Goal: Task Accomplishment & Management: Use online tool/utility

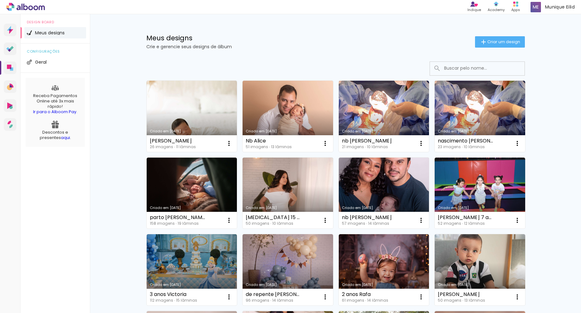
click at [357, 50] on div "Meus designs Crie e gerencie seus designs de álbum Criar um design" at bounding box center [336, 34] width 410 height 41
click at [494, 44] on span "Criar um design" at bounding box center [503, 42] width 33 height 4
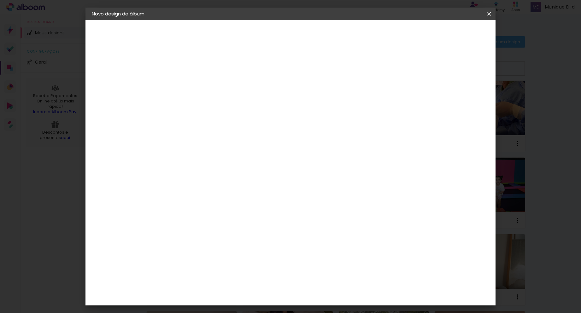
click at [195, 85] on input at bounding box center [195, 85] width 0 height 10
type input "m"
type input "Matheus 1 anos"
type paper-input "Matheus 1 anos"
click at [222, 37] on header "Informações Dê um título ao seu álbum. Avançar" at bounding box center [194, 39] width 55 height 38
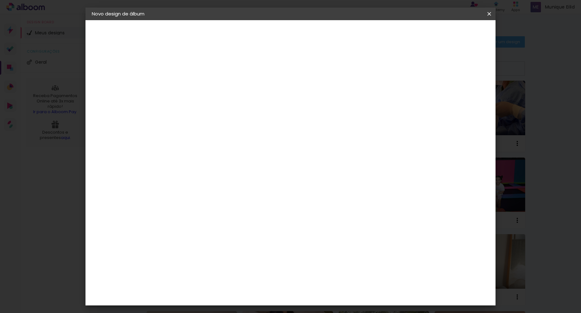
click at [259, 38] on paper-button "Avançar" at bounding box center [244, 33] width 31 height 11
click at [230, 123] on input at bounding box center [211, 120] width 64 height 8
type input "drea"
type paper-input "drea"
click at [232, 147] on paper-item "DreambooksPro" at bounding box center [206, 143] width 58 height 14
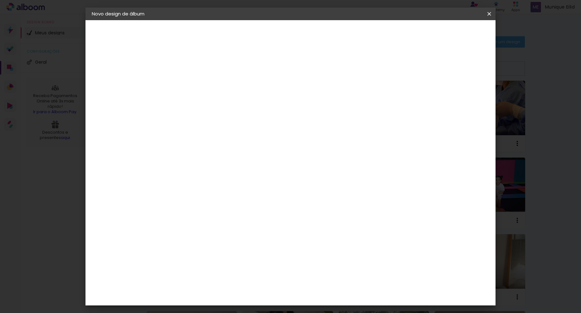
click at [0, 0] on slot "Avançar" at bounding box center [0, 0] width 0 height 0
click at [219, 105] on input "text" at bounding box center [207, 110] width 25 height 10
click at [295, 105] on paper-item "Álbum" at bounding box center [331, 104] width 126 height 13
type input "Álbum"
click at [0, 0] on slot "Voltar" at bounding box center [0, 0] width 0 height 0
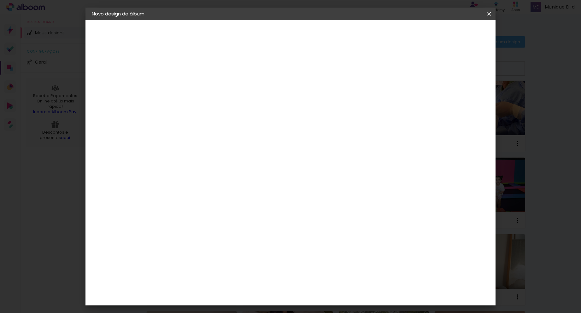
click at [218, 123] on input "drea" at bounding box center [206, 120] width 54 height 8
type input "d"
type input "dre"
type paper-input "dre"
click at [228, 143] on div "DreambooksPro" at bounding box center [211, 142] width 41 height 5
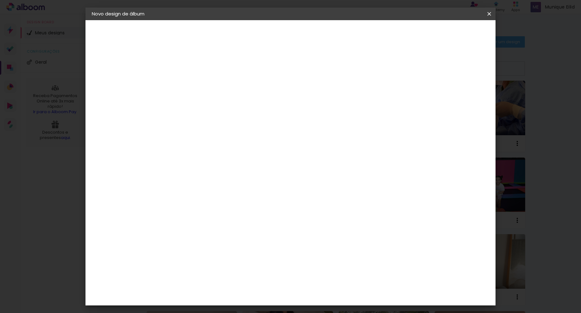
click at [233, 121] on input "dre" at bounding box center [206, 120] width 54 height 8
type input "d"
type input "lui"
type paper-input "lui"
click at [232, 143] on div "[PERSON_NAME]" at bounding box center [212, 142] width 42 height 5
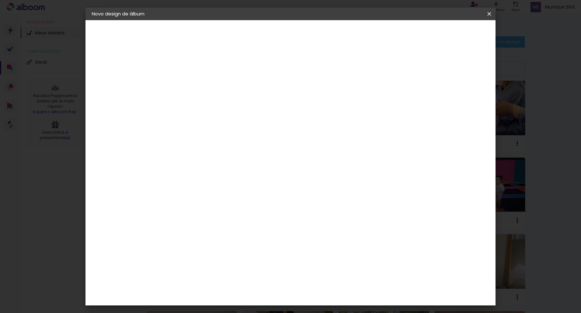
click at [0, 0] on slot "Avançar" at bounding box center [0, 0] width 0 height 0
click at [219, 105] on input "text" at bounding box center [207, 110] width 25 height 10
click at [0, 0] on slot "Slim Book" at bounding box center [0, 0] width 0 height 0
type input "Slim Book"
click at [237, 159] on span "20 x 60" at bounding box center [222, 165] width 29 height 13
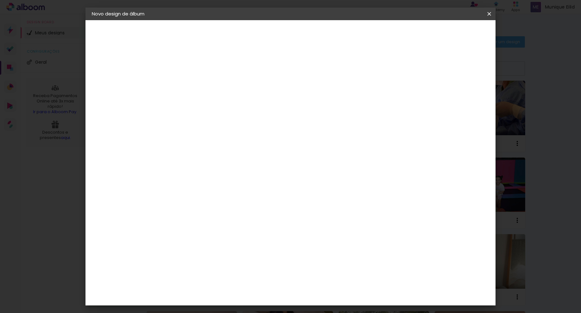
click at [0, 0] on slot "Avançar" at bounding box center [0, 0] width 0 height 0
click at [450, 32] on span "Iniciar design" at bounding box center [435, 33] width 29 height 4
click at [0, 0] on div "Confirmar Cancelar" at bounding box center [0, 0] width 0 height 0
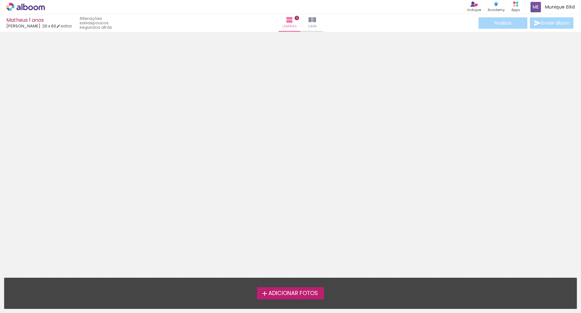
click at [293, 295] on span "Adicionar Fotos" at bounding box center [292, 294] width 49 height 6
click at [0, 0] on input "file" at bounding box center [0, 0] width 0 height 0
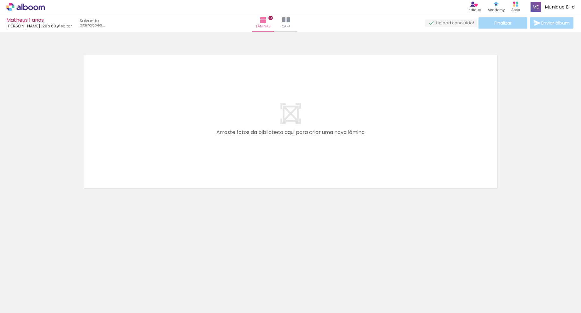
click at [52, 293] on iron-horizontal-list at bounding box center [45, 293] width 13 height 39
click at [26, 305] on span "Adicionar Fotos" at bounding box center [22, 304] width 19 height 7
click at [0, 0] on input "file" at bounding box center [0, 0] width 0 height 0
click at [135, 296] on div at bounding box center [131, 291] width 21 height 31
click at [126, 291] on div at bounding box center [131, 291] width 21 height 31
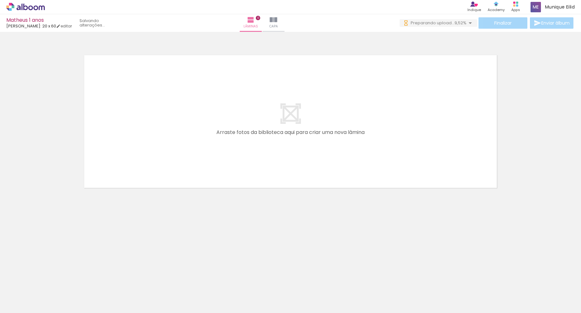
click at [130, 291] on div at bounding box center [131, 291] width 21 height 31
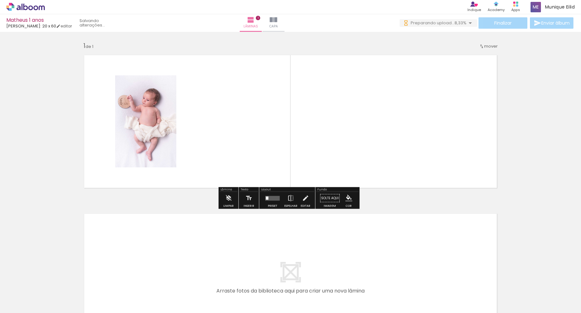
click at [206, 290] on div at bounding box center [202, 292] width 31 height 21
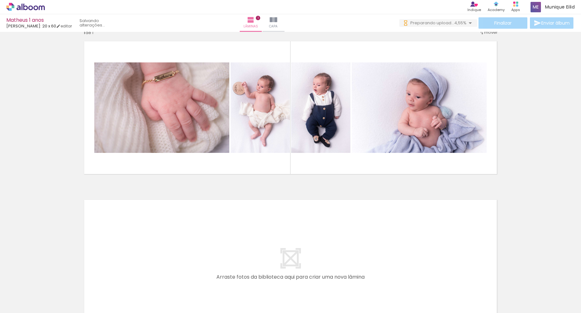
scroll to position [0, 356]
click at [402, 126] on div at bounding box center [419, 107] width 136 height 90
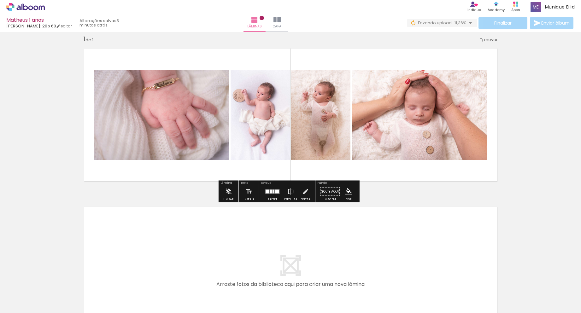
scroll to position [6, 0]
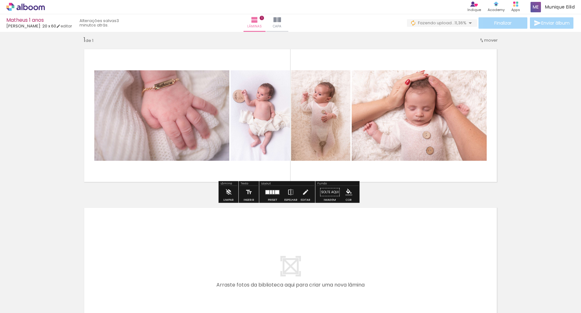
click at [0, 0] on div "Confirmar Cancelar" at bounding box center [0, 0] width 0 height 0
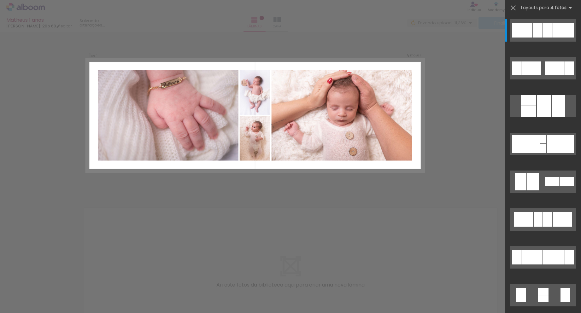
scroll to position [0, 0]
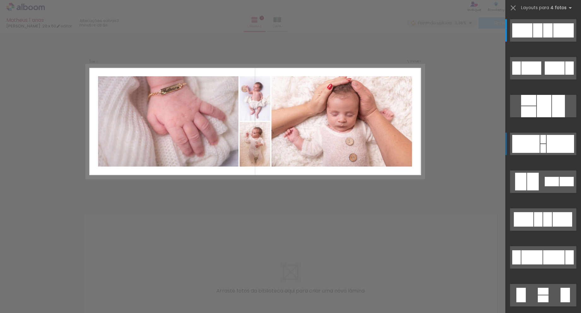
click at [537, 146] on div at bounding box center [525, 144] width 27 height 18
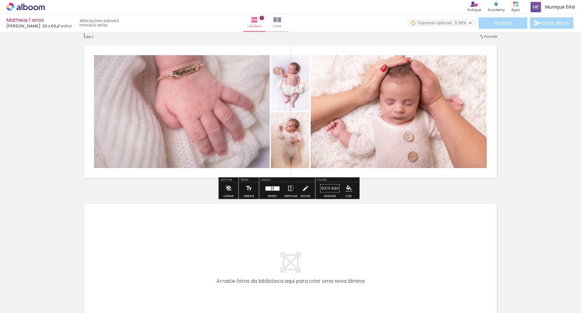
scroll to position [12, 0]
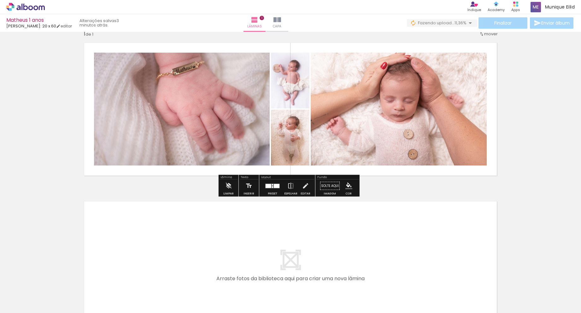
click at [0, 0] on div "Confirmar Cancelar" at bounding box center [0, 0] width 0 height 0
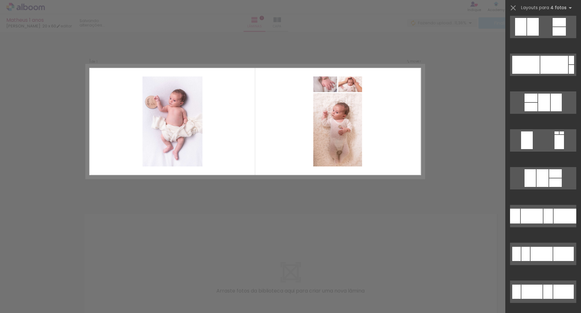
scroll to position [872, 0]
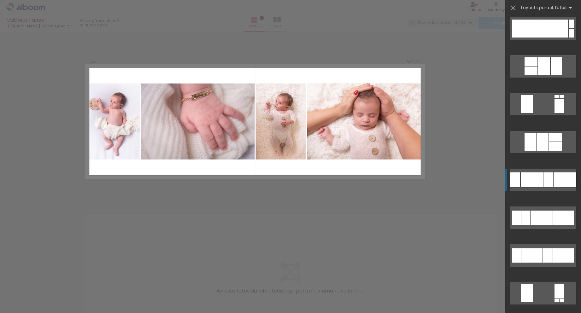
click at [543, 182] on div at bounding box center [547, 179] width 9 height 15
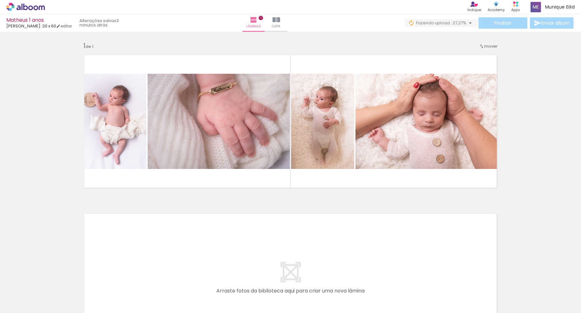
scroll to position [0, 210]
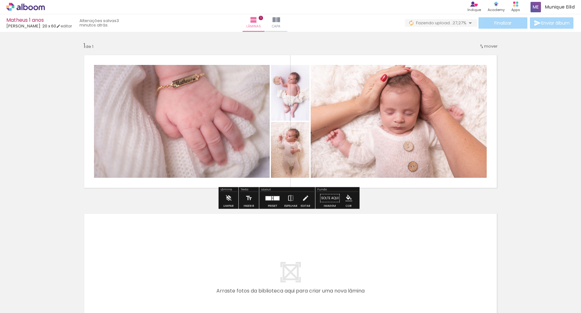
click at [264, 199] on div at bounding box center [272, 198] width 17 height 13
click at [0, 0] on div "Confirmar Cancelar" at bounding box center [0, 0] width 0 height 0
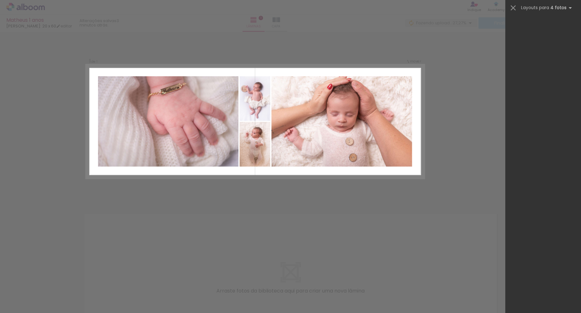
scroll to position [113, 0]
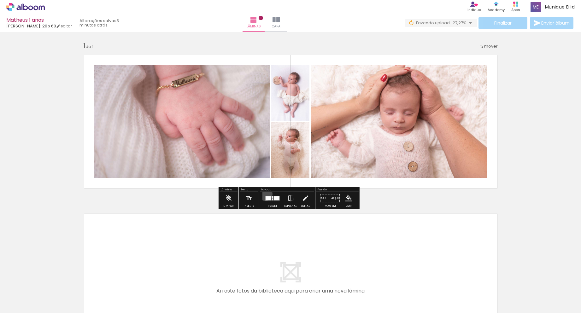
click at [0, 0] on div "Confirmar Cancelar" at bounding box center [0, 0] width 0 height 0
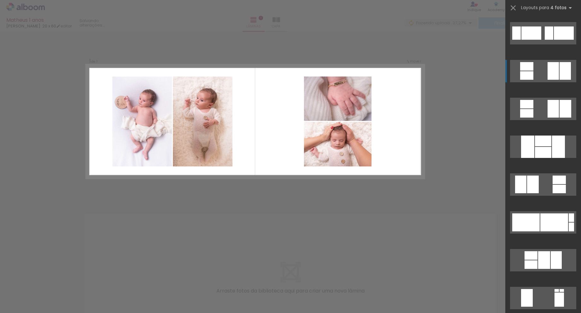
scroll to position [681, 0]
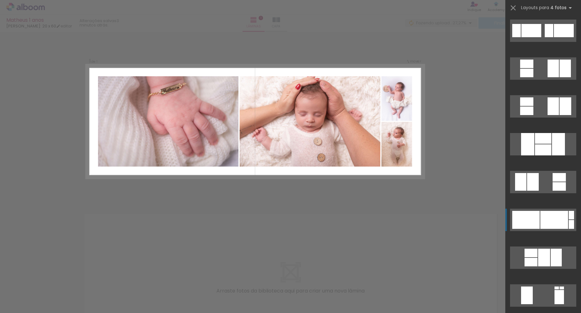
click at [543, 220] on div at bounding box center [554, 220] width 28 height 18
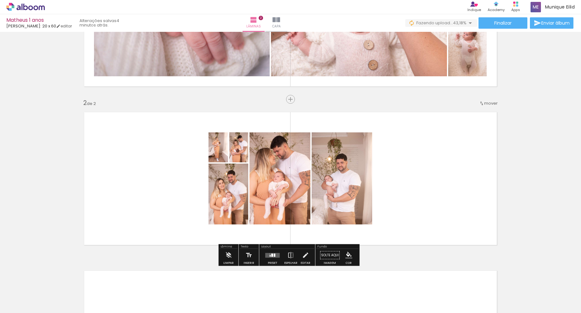
scroll to position [101, 0]
click at [0, 0] on div "Confirmar Cancelar" at bounding box center [0, 0] width 0 height 0
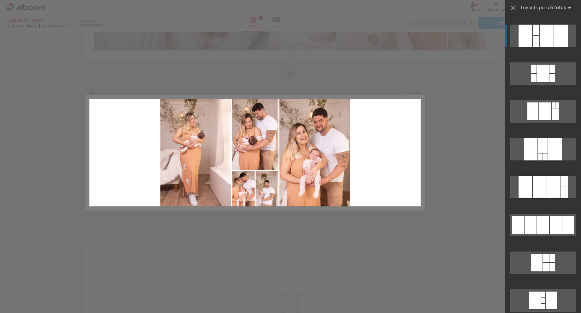
scroll to position [109, 0]
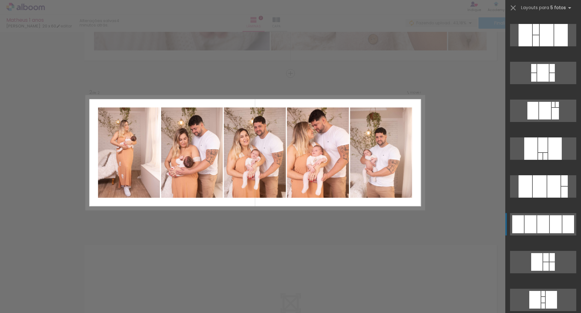
click at [545, 222] on div at bounding box center [543, 224] width 12 height 18
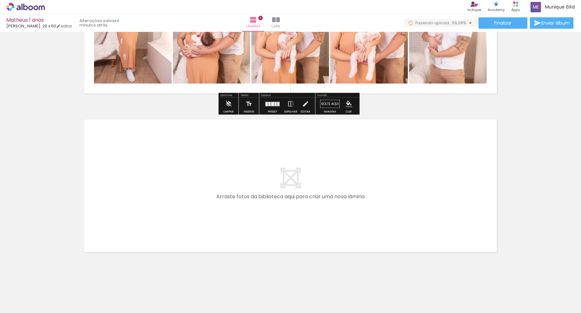
scroll to position [259, 0]
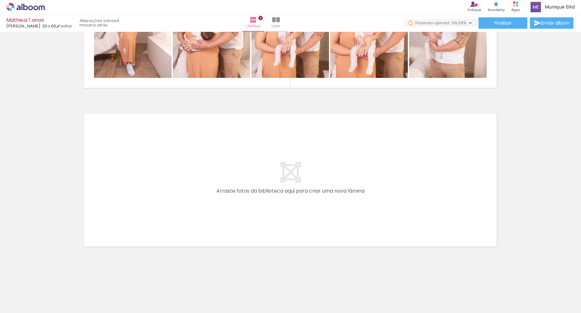
click at [70, 294] on div at bounding box center [64, 292] width 31 height 21
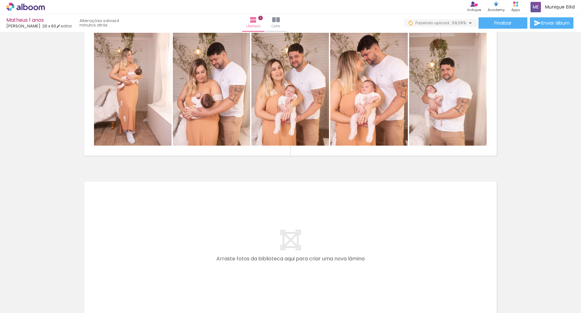
scroll to position [0, 0]
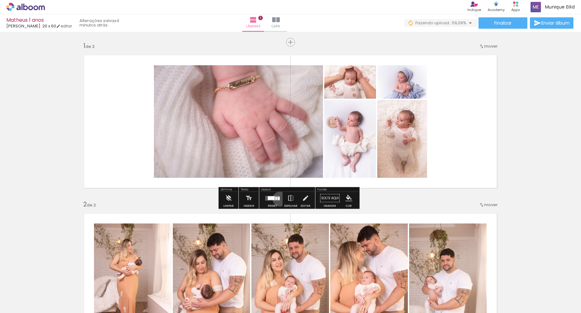
click at [0, 0] on div "Confirmar Cancelar" at bounding box center [0, 0] width 0 height 0
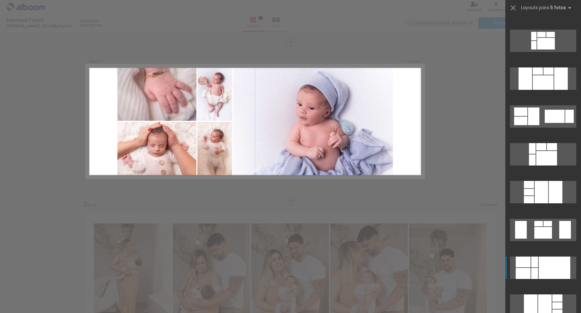
scroll to position [216, 0]
click at [535, 268] on div at bounding box center [534, 273] width 7 height 11
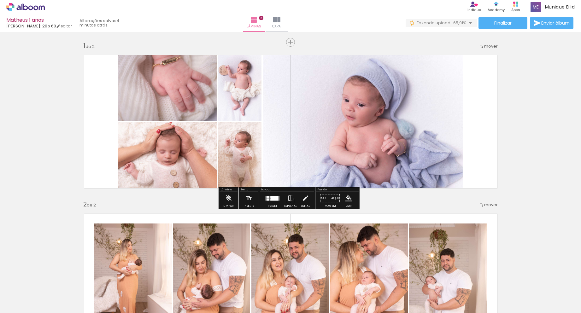
click at [0, 0] on div "Confirmar Cancelar" at bounding box center [0, 0] width 0 height 0
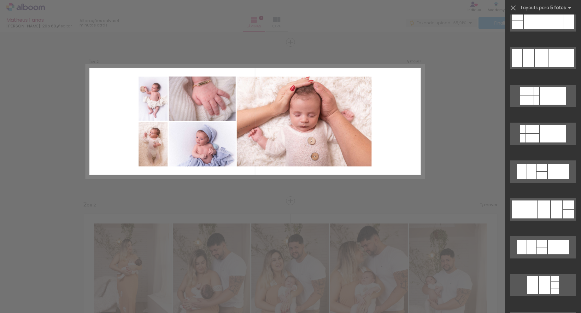
scroll to position [711, 0]
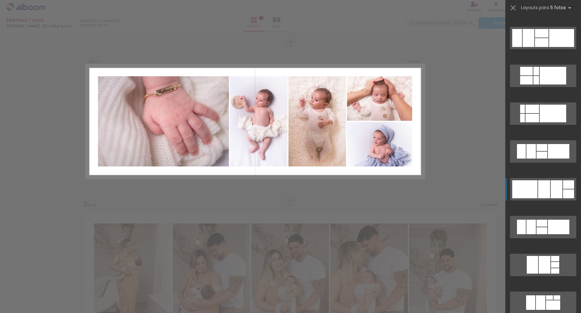
click at [547, 192] on div at bounding box center [544, 189] width 12 height 18
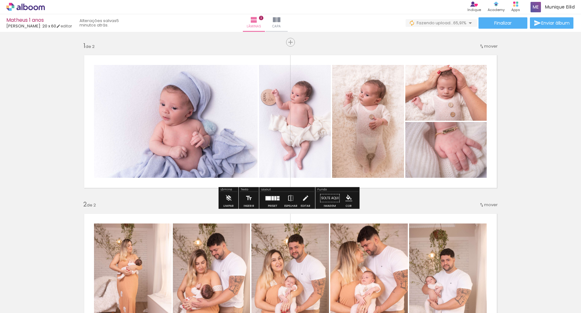
click at [543, 148] on div "Inserir lâmina 1 de 2 Inserir lâmina 2 de 2" at bounding box center [290, 272] width 581 height 476
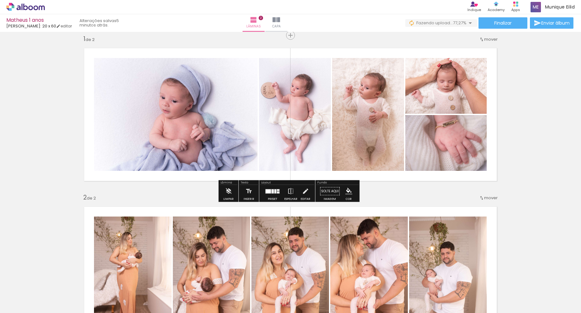
scroll to position [0, 0]
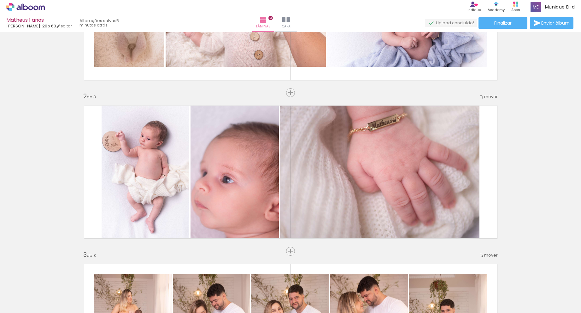
scroll to position [88, 0]
click at [553, 129] on div "Inserir lâmina 1 de 3 Inserir lâmina 2 de 3 Inserir lâmina 3 de 3" at bounding box center [290, 243] width 581 height 635
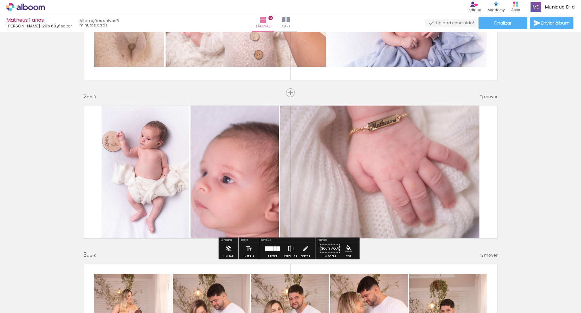
click at [488, 96] on span "mover" at bounding box center [491, 97] width 14 height 6
click at [471, 96] on div "antes da 1 Posição atual: 2 depois da 3" at bounding box center [472, 102] width 48 height 31
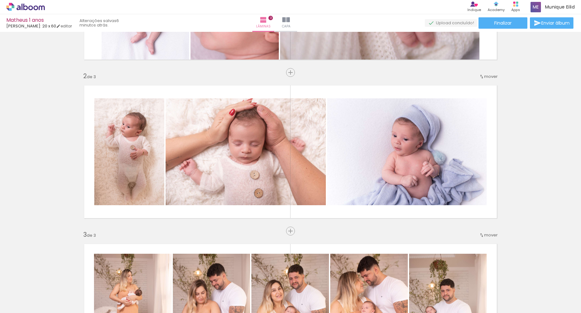
scroll to position [115, 0]
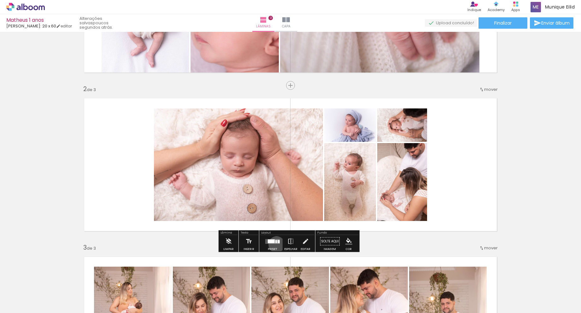
click at [0, 0] on div "Confirmar Cancelar" at bounding box center [0, 0] width 0 height 0
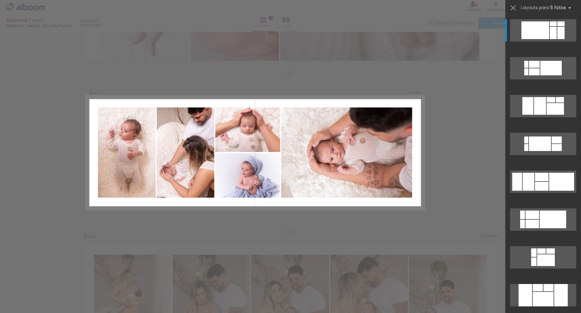
scroll to position [127, 0]
click at [549, 186] on div at bounding box center [561, 182] width 25 height 18
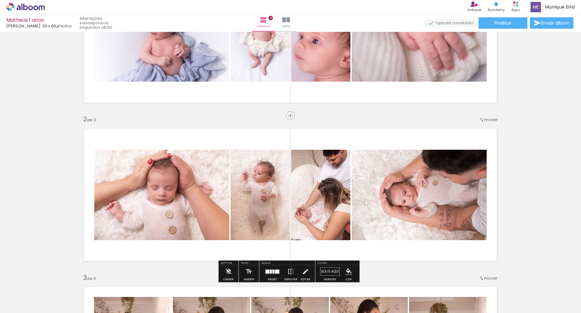
scroll to position [103, 0]
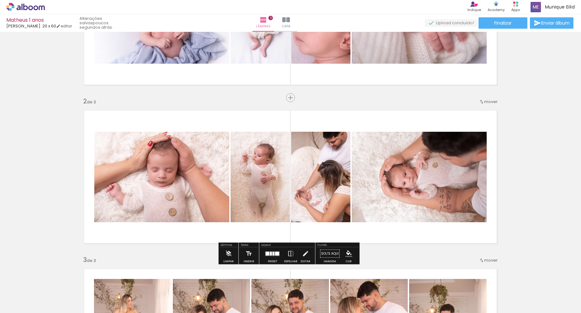
click at [0, 0] on div "Confirmar Cancelar" at bounding box center [0, 0] width 0 height 0
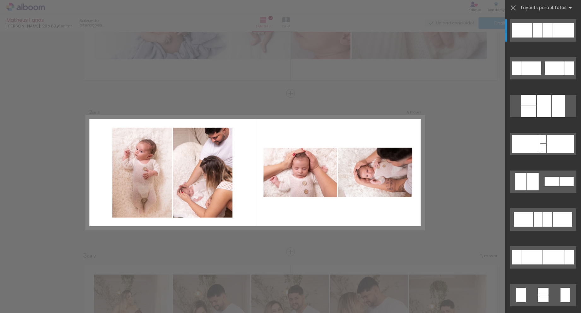
click at [552, 159] on div at bounding box center [543, 147] width 76 height 38
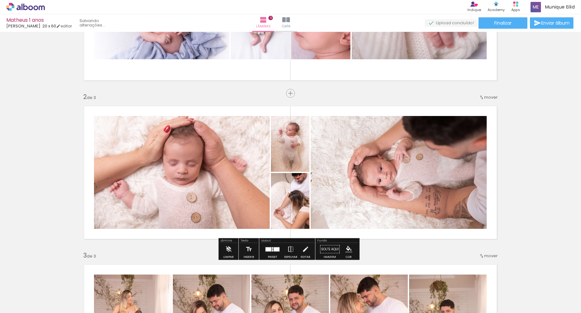
scroll to position [127, 0]
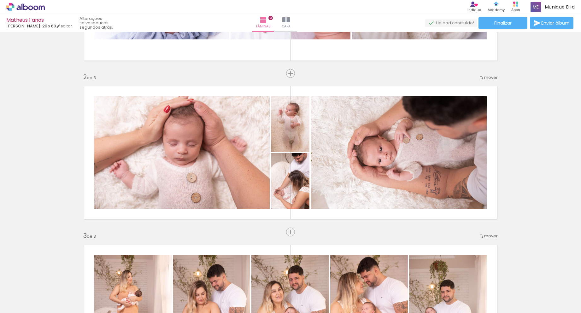
click at [276, 230] on div "Inserir lâmina 1 de 3 Inserir lâmina 2 de 3 Inserir lâmina 3 de 3" at bounding box center [290, 224] width 581 height 635
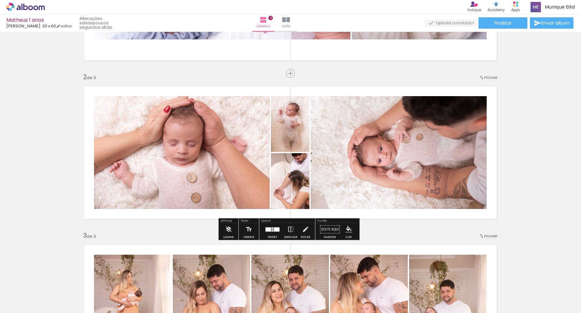
click at [0, 0] on div "Confirmar Cancelar" at bounding box center [0, 0] width 0 height 0
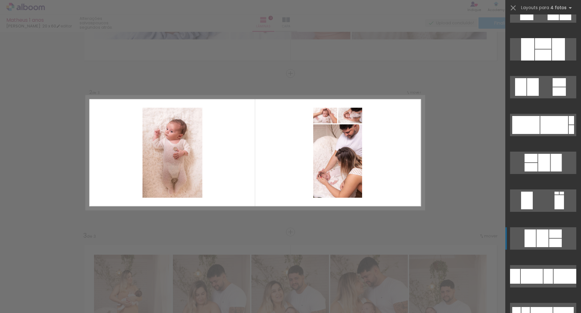
scroll to position [763, 0]
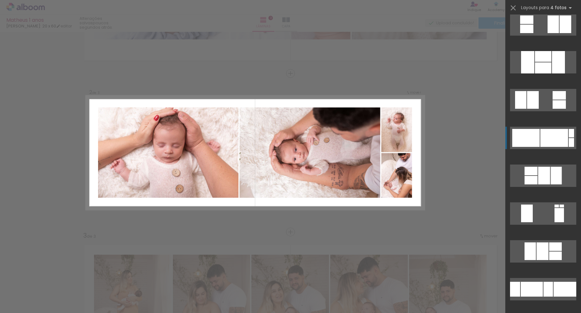
click at [540, 140] on div at bounding box center [554, 138] width 28 height 18
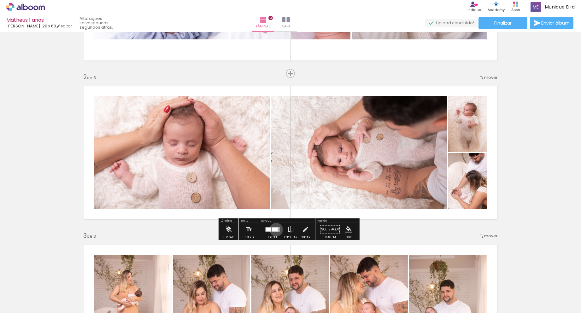
click at [0, 0] on div "Confirmar Cancelar" at bounding box center [0, 0] width 0 height 0
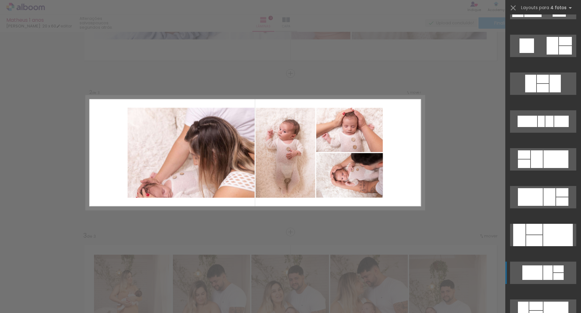
scroll to position [1886, 0]
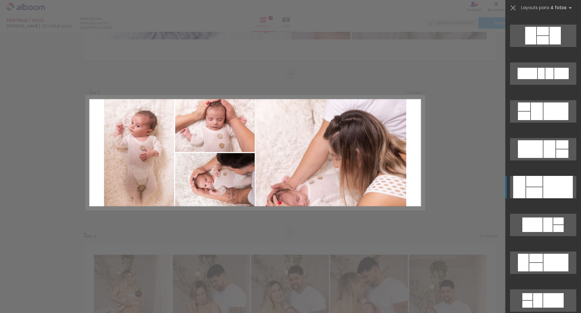
click at [548, 186] on div at bounding box center [558, 187] width 30 height 22
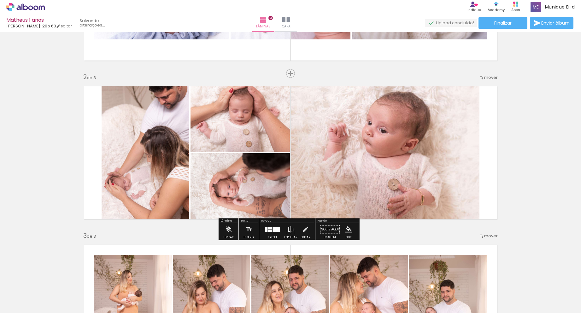
click at [532, 172] on div "Inserir lâmina 1 de 3 Inserir lâmina 2 de 3 Inserir lâmina 3 de 3" at bounding box center [290, 224] width 581 height 635
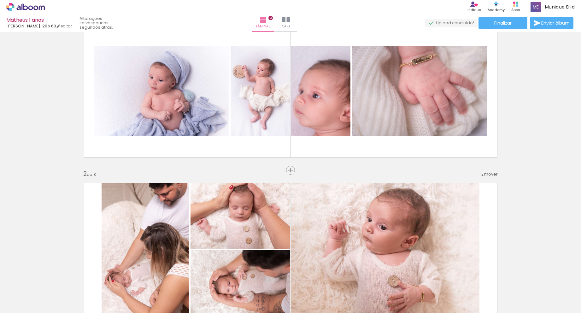
scroll to position [0, 0]
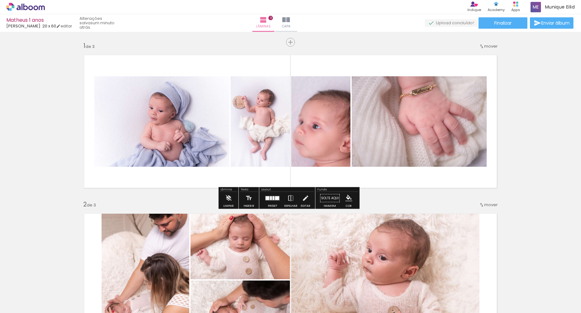
click at [0, 0] on div "Confirmar Cancelar" at bounding box center [0, 0] width 0 height 0
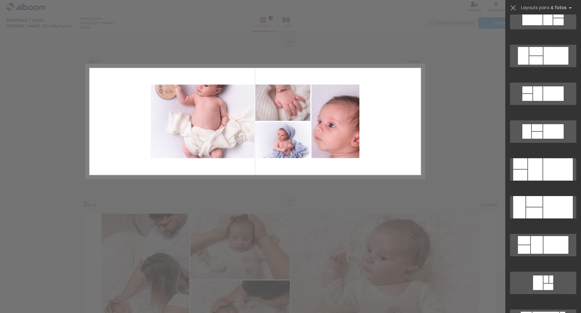
scroll to position [2094, 0]
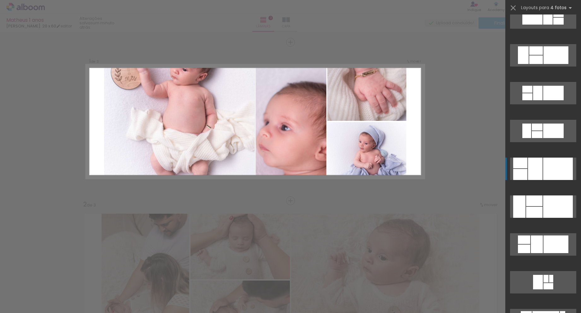
click at [544, 168] on div at bounding box center [558, 169] width 30 height 22
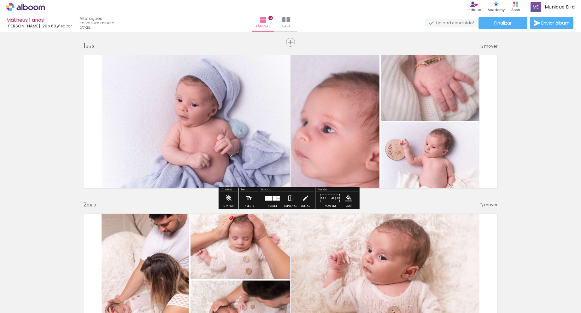
click at [0, 0] on div "Confirmar Cancelar" at bounding box center [0, 0] width 0 height 0
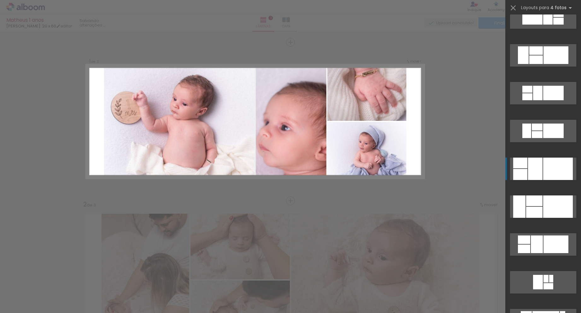
scroll to position [2232, 0]
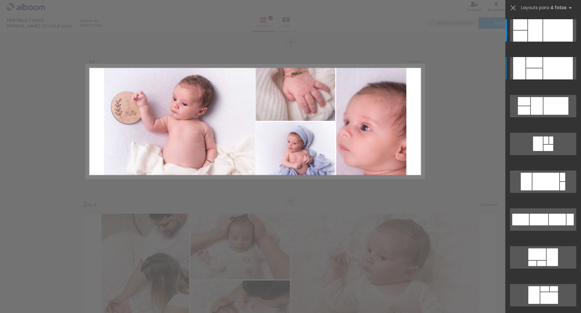
click at [543, 67] on div at bounding box center [558, 68] width 30 height 22
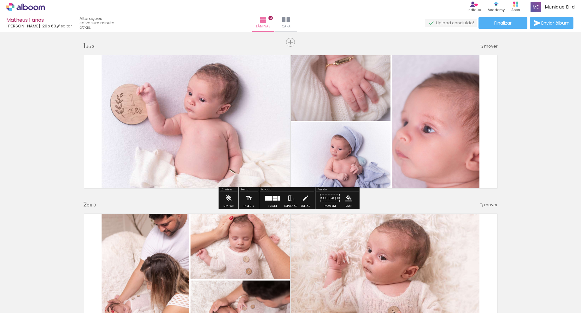
click at [0, 0] on div "Confirmar Cancelar" at bounding box center [0, 0] width 0 height 0
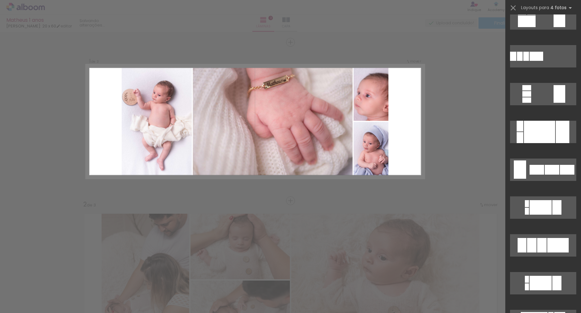
scroll to position [2812, 0]
click at [543, 129] on div at bounding box center [539, 131] width 31 height 22
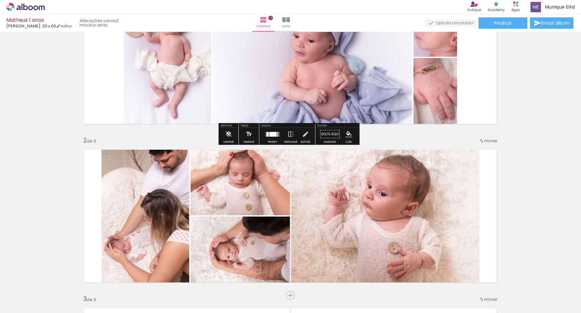
scroll to position [14, 0]
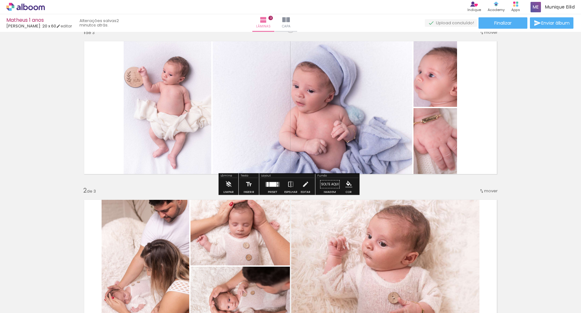
click at [0, 0] on div "Confirmar Cancelar" at bounding box center [0, 0] width 0 height 0
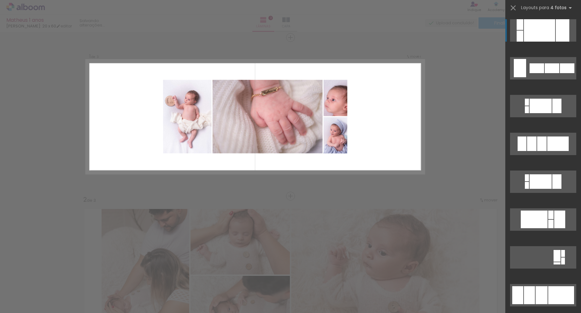
scroll to position [0, 0]
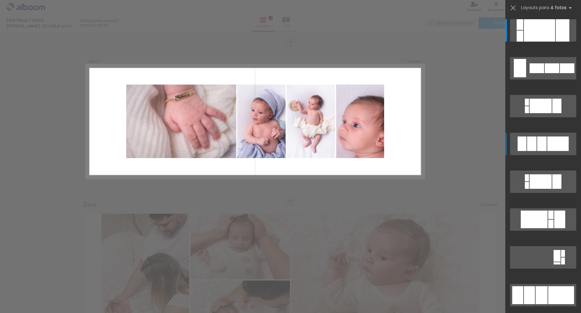
click at [541, 141] on div at bounding box center [541, 144] width 9 height 15
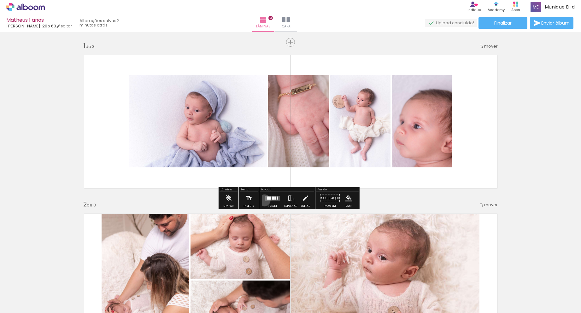
click at [0, 0] on div "Confirmar Cancelar" at bounding box center [0, 0] width 0 height 0
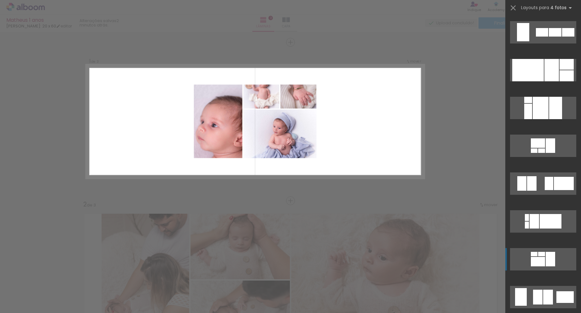
scroll to position [3628, 0]
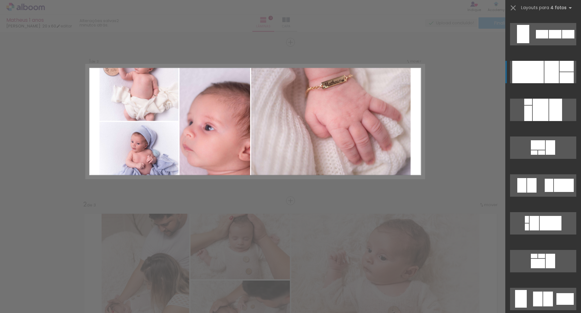
click at [552, 79] on div at bounding box center [551, 72] width 15 height 22
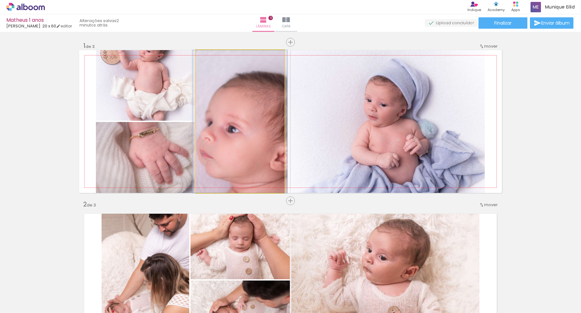
click at [227, 154] on div at bounding box center [239, 121] width 95 height 143
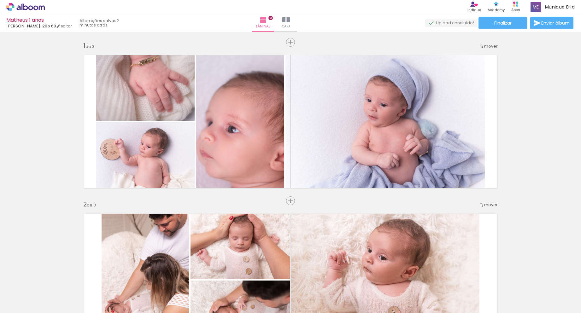
scroll to position [15, 0]
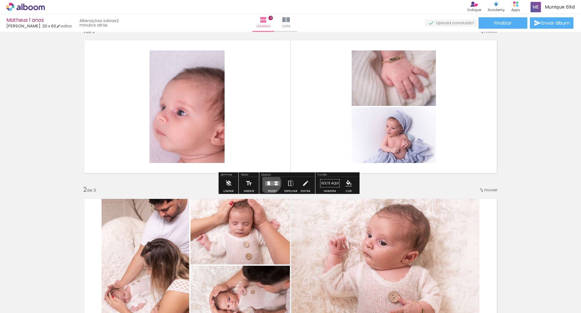
click at [0, 0] on div "Confirmar Cancelar" at bounding box center [0, 0] width 0 height 0
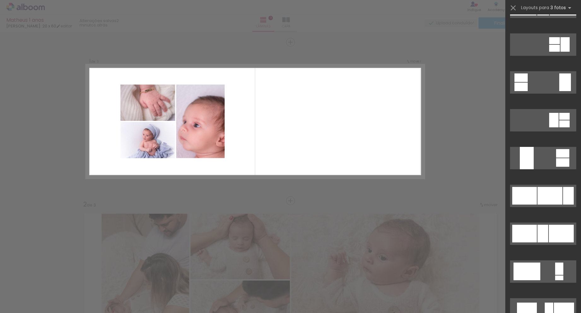
scroll to position [438, 0]
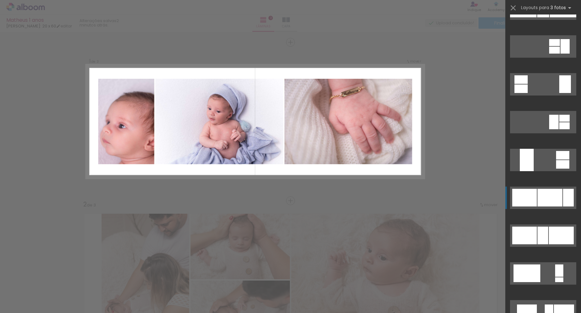
click at [537, 196] on div at bounding box center [549, 198] width 25 height 18
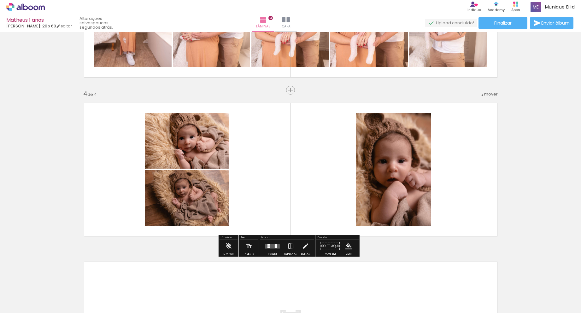
scroll to position [0, 664]
click at [0, 0] on div "Confirmar Cancelar" at bounding box center [0, 0] width 0 height 0
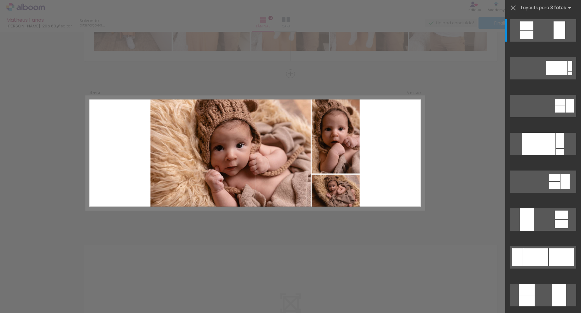
scroll to position [445, 0]
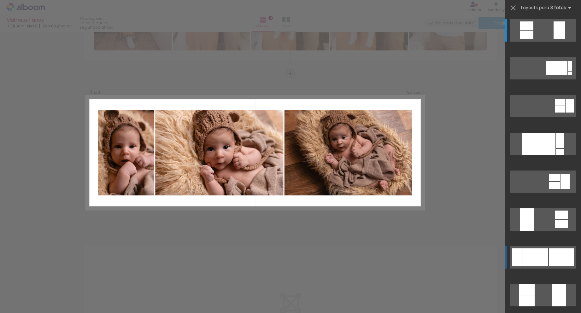
click at [543, 259] on div at bounding box center [535, 257] width 25 height 18
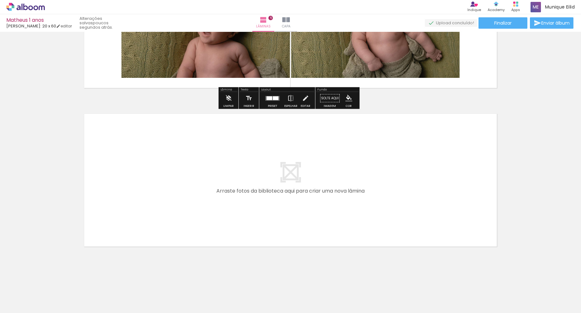
scroll to position [734, 0]
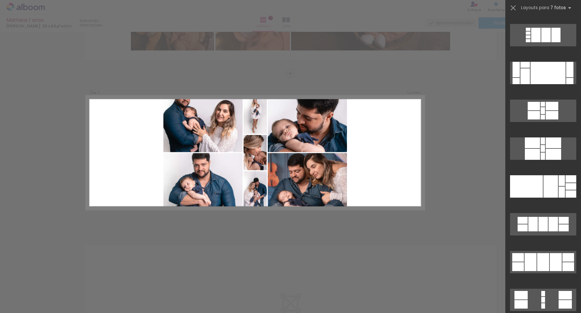
scroll to position [2647, 0]
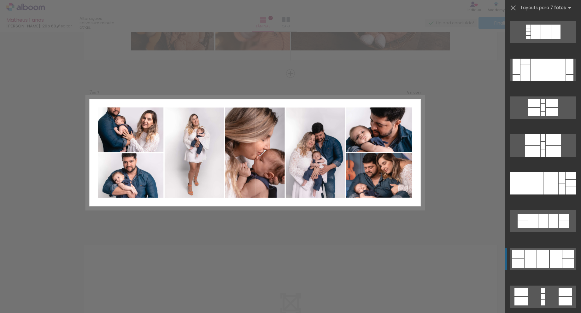
click at [553, 262] on div at bounding box center [556, 259] width 12 height 18
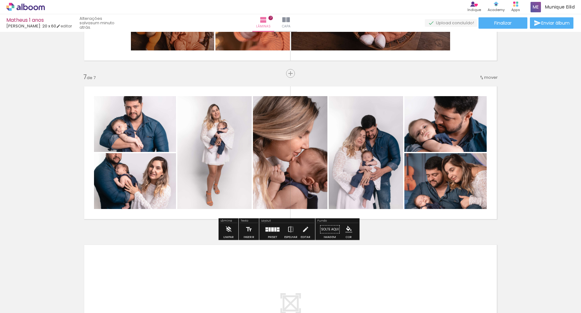
click at [0, 0] on div "Confirmar Cancelar" at bounding box center [0, 0] width 0 height 0
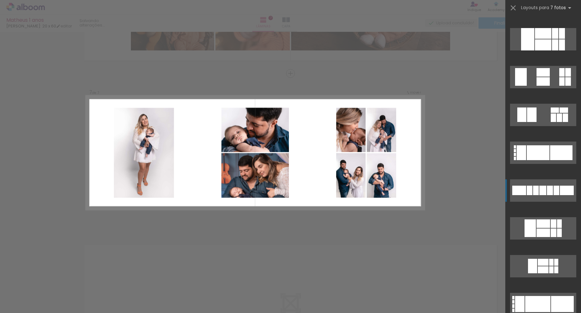
scroll to position [1063, 0]
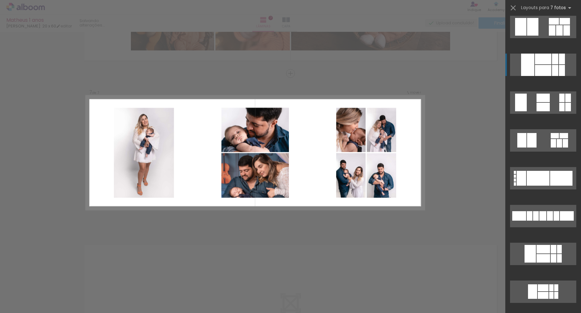
click at [552, 67] on div at bounding box center [555, 70] width 6 height 11
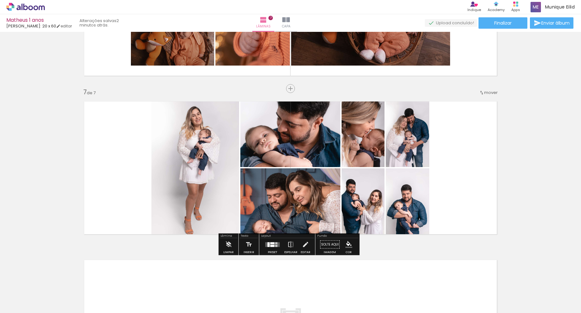
scroll to position [906, 0]
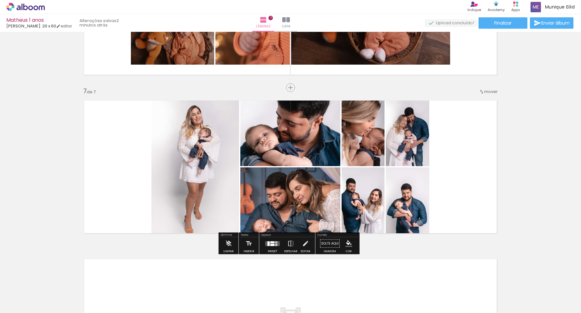
click at [0, 0] on div "Confirmar Cancelar" at bounding box center [0, 0] width 0 height 0
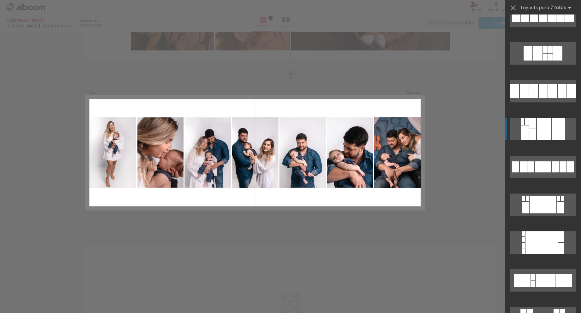
scroll to position [422, 0]
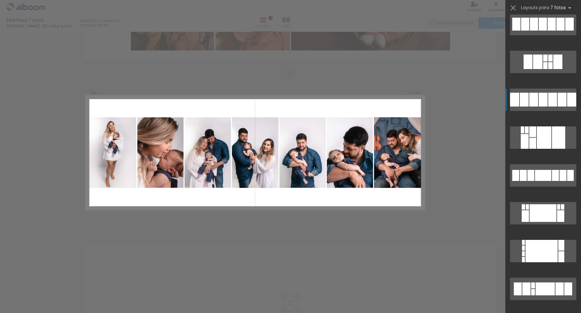
click at [550, 101] on div at bounding box center [552, 100] width 9 height 14
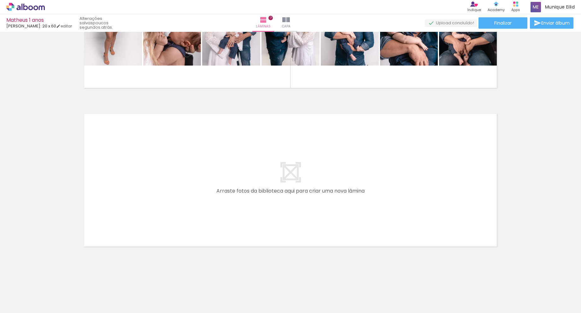
scroll to position [1051, 0]
click at [20, 303] on span "Adicionar Fotos" at bounding box center [22, 304] width 19 height 7
click at [0, 0] on input "file" at bounding box center [0, 0] width 0 height 0
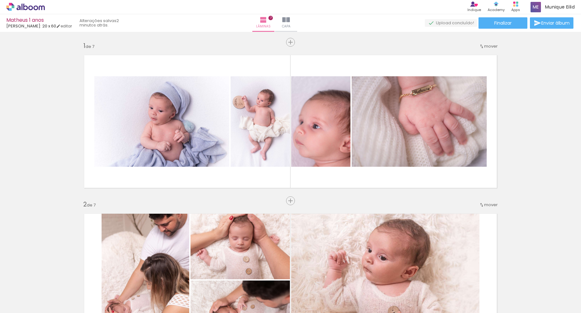
scroll to position [0, 1026]
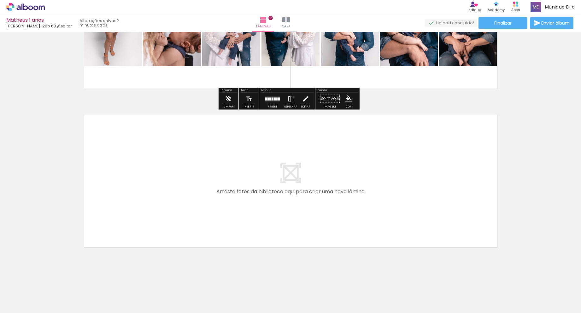
click at [10, 305] on iron-icon at bounding box center [9, 305] width 8 height 8
click at [0, 0] on input "file" at bounding box center [0, 0] width 0 height 0
click at [24, 305] on span "Adicionar Fotos" at bounding box center [22, 304] width 19 height 7
click at [0, 0] on input "file" at bounding box center [0, 0] width 0 height 0
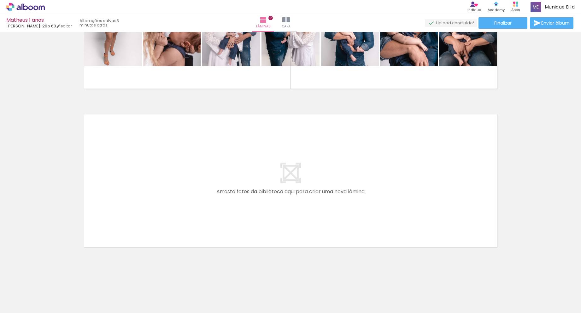
scroll to position [0, 1026]
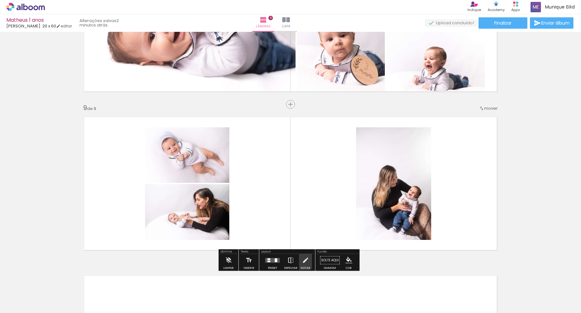
scroll to position [1206, 0]
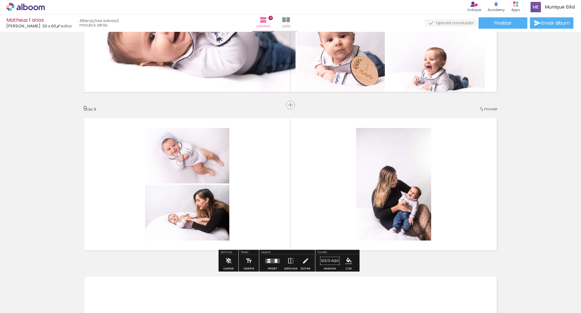
click at [0, 0] on div "Confirmar Cancelar" at bounding box center [0, 0] width 0 height 0
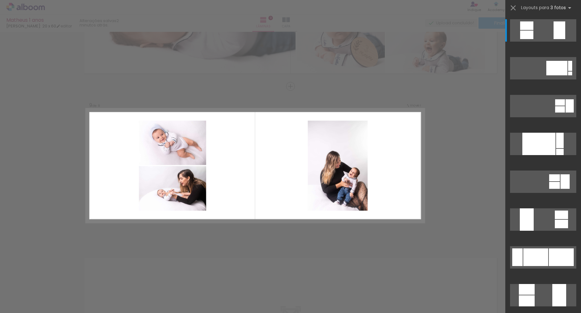
scroll to position [1237, 0]
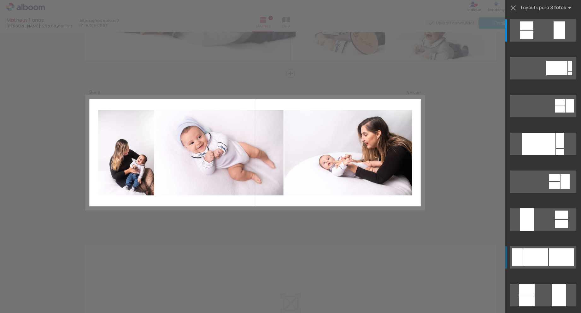
click at [536, 258] on div at bounding box center [535, 257] width 25 height 18
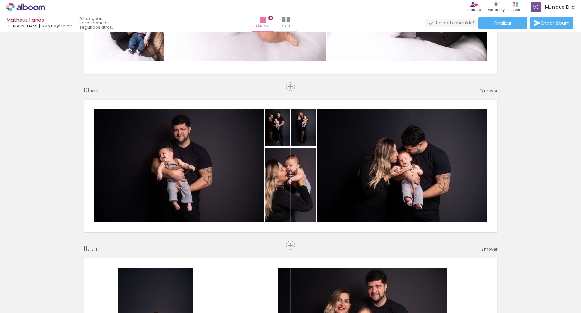
scroll to position [1382, 0]
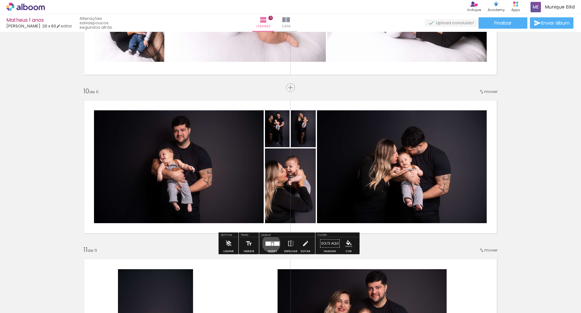
click at [0, 0] on div "Confirmar Cancelar" at bounding box center [0, 0] width 0 height 0
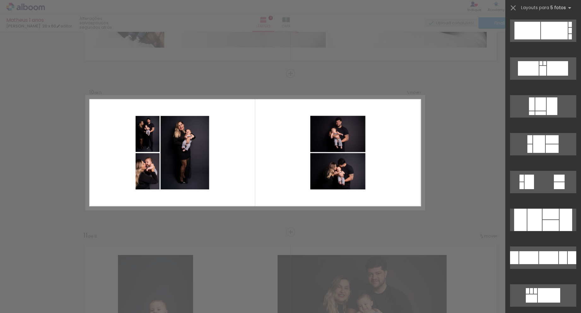
scroll to position [302, 0]
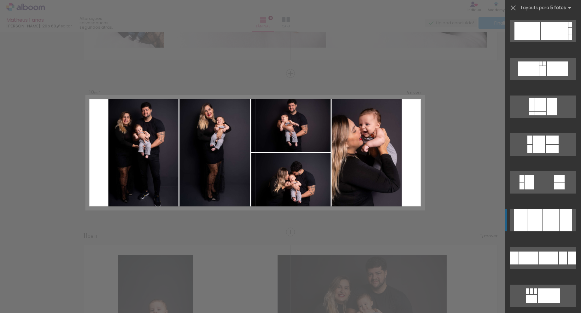
click at [545, 217] on div at bounding box center [550, 214] width 16 height 11
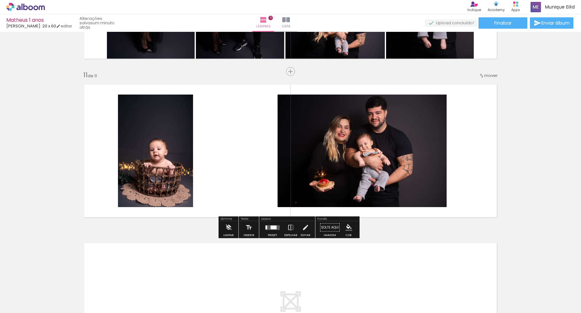
scroll to position [1556, 0]
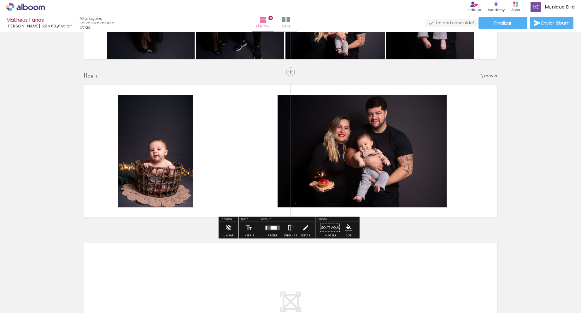
click at [0, 0] on div "Confirmar Cancelar" at bounding box center [0, 0] width 0 height 0
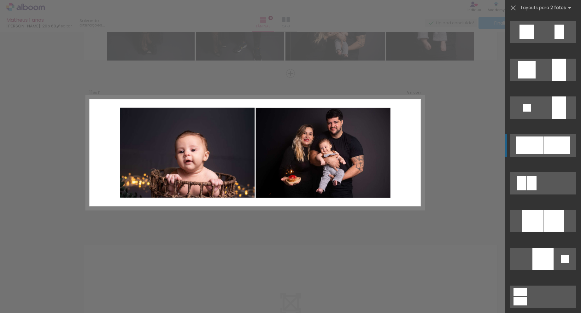
scroll to position [644, 0]
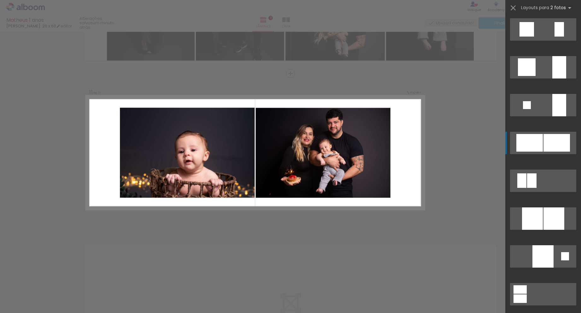
click at [547, 138] on div at bounding box center [556, 143] width 26 height 18
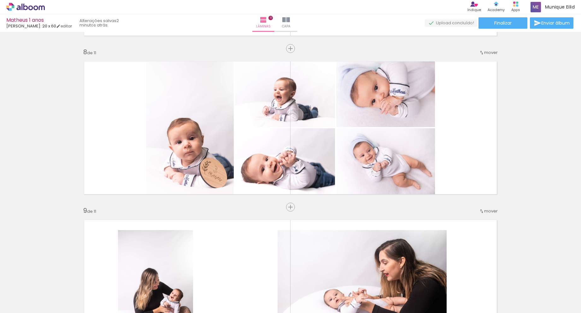
scroll to position [1105, 0]
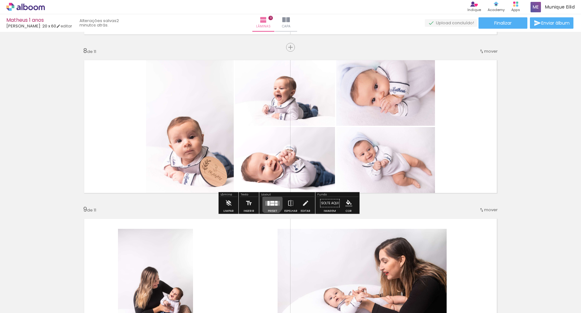
click at [0, 0] on div "Confirmar Cancelar" at bounding box center [0, 0] width 0 height 0
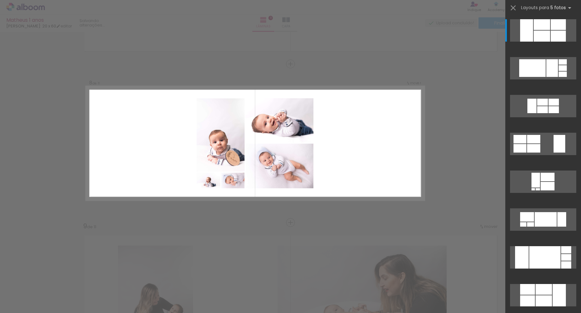
scroll to position [1079, 0]
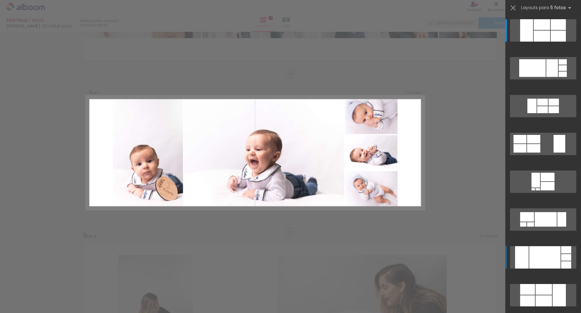
click at [539, 259] on div at bounding box center [544, 257] width 31 height 22
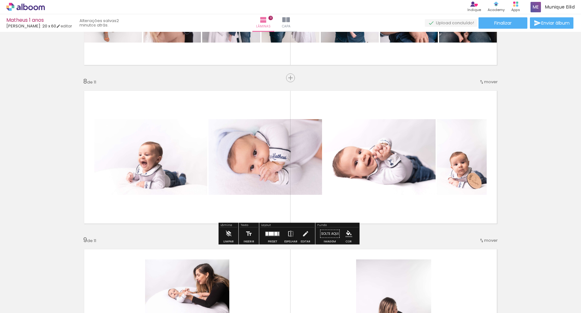
scroll to position [1072, 0]
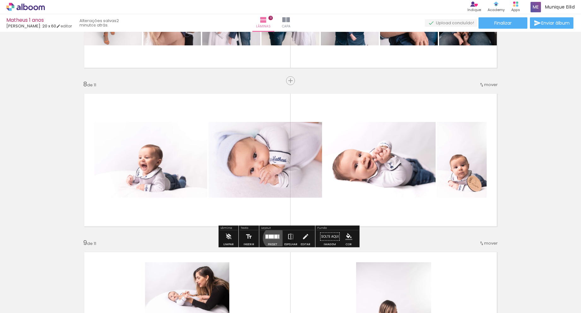
click at [0, 0] on div "Confirmar Cancelar" at bounding box center [0, 0] width 0 height 0
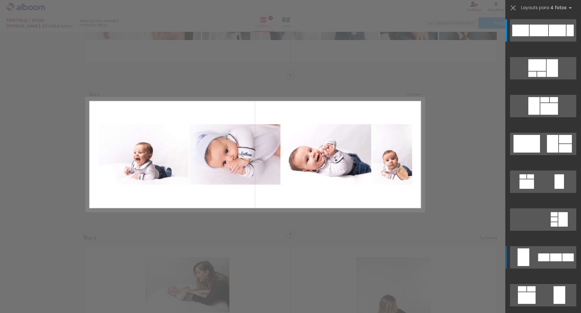
scroll to position [1079, 0]
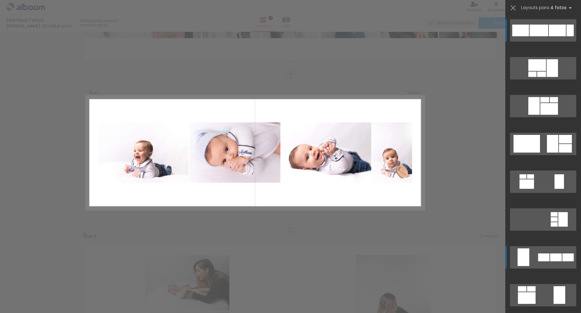
click at [544, 31] on div at bounding box center [538, 31] width 19 height 12
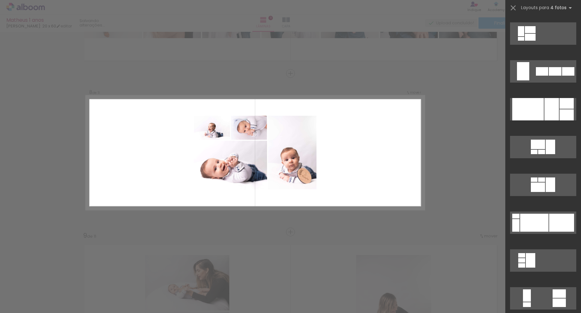
scroll to position [530, 0]
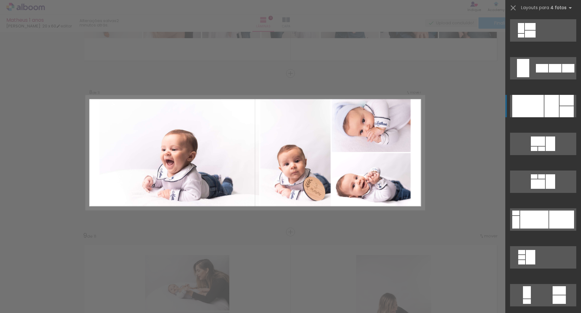
click at [544, 108] on div at bounding box center [551, 106] width 15 height 22
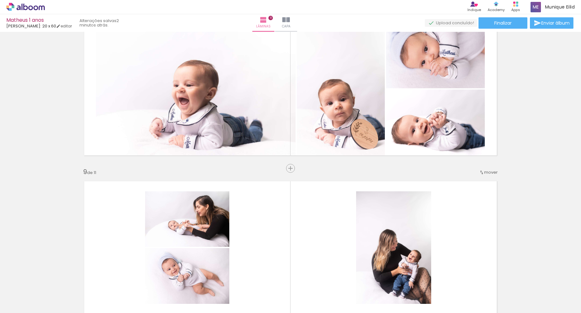
scroll to position [1141, 0]
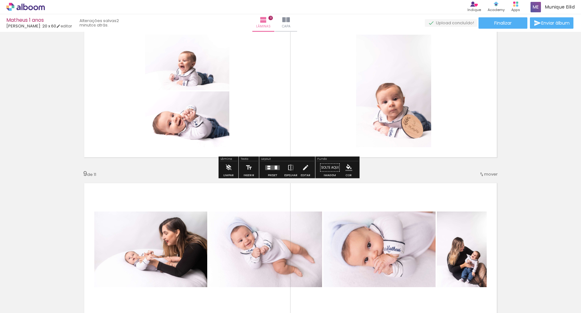
click at [0, 0] on div "Confirmar Cancelar" at bounding box center [0, 0] width 0 height 0
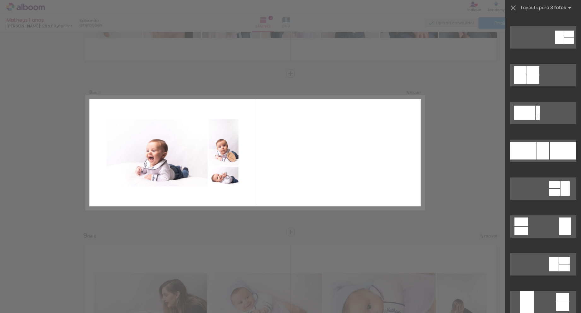
scroll to position [299, 0]
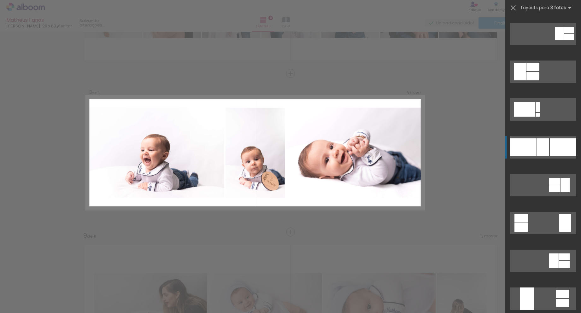
click at [539, 149] on div at bounding box center [543, 147] width 12 height 18
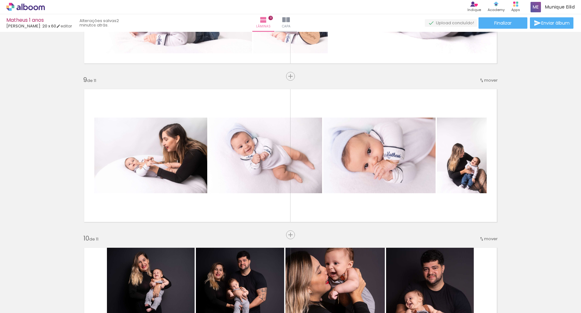
scroll to position [1233, 0]
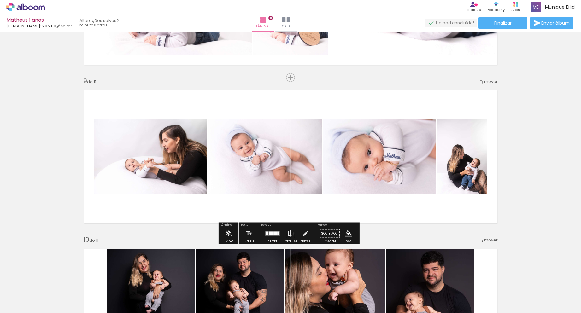
click at [0, 0] on div "Confirmar Cancelar" at bounding box center [0, 0] width 0 height 0
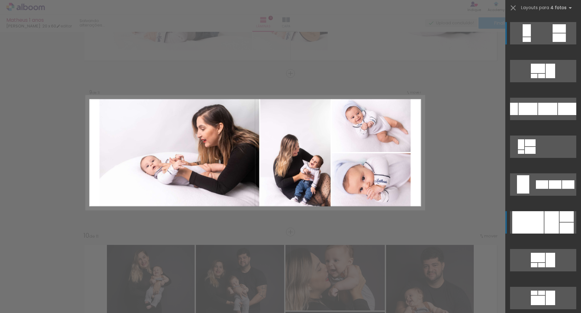
scroll to position [414, 0]
click at [544, 218] on div at bounding box center [551, 222] width 15 height 22
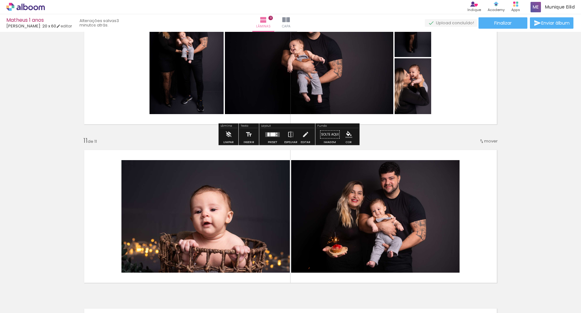
scroll to position [1476, 0]
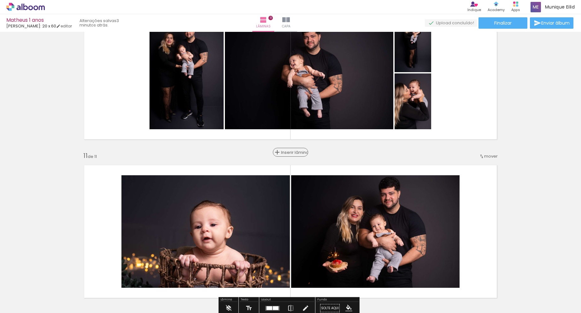
click at [288, 152] on span "Inserir lâmina" at bounding box center [293, 152] width 25 height 4
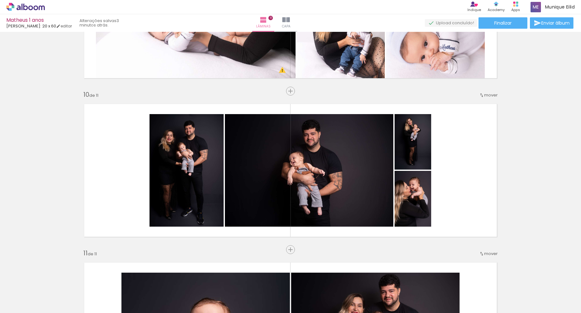
scroll to position [1377, 0]
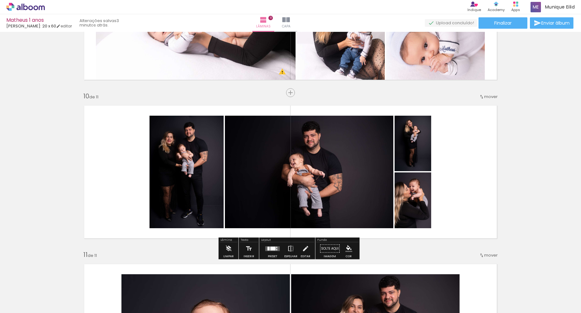
click at [0, 0] on div "Confirmar Cancelar" at bounding box center [0, 0] width 0 height 0
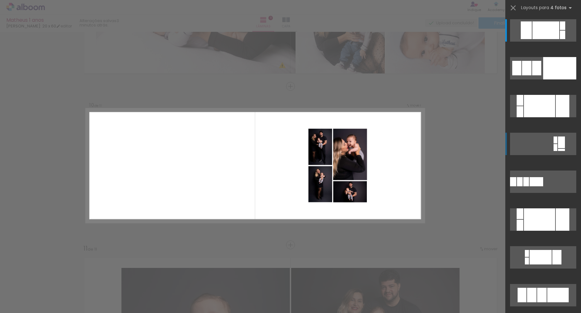
scroll to position [1396, 0]
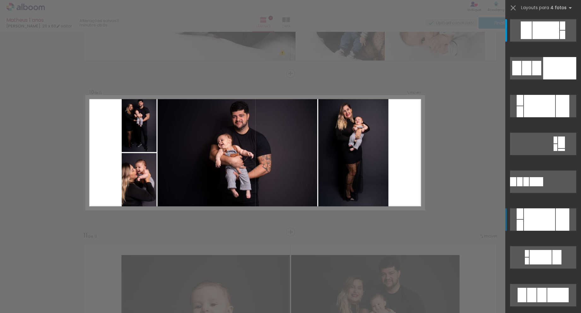
click at [550, 224] on div at bounding box center [539, 219] width 31 height 22
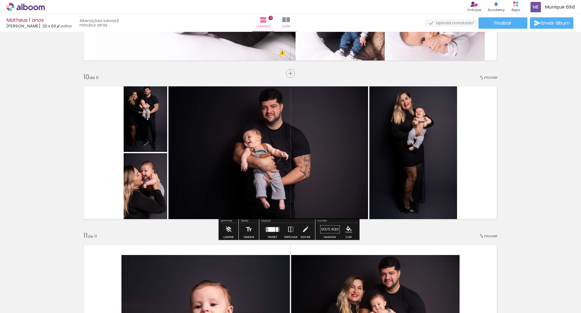
click at [0, 0] on div "Confirmar Cancelar" at bounding box center [0, 0] width 0 height 0
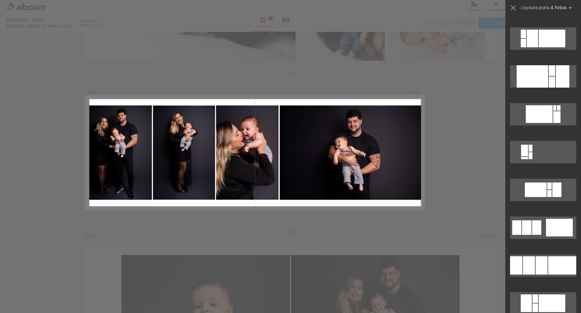
scroll to position [1437, 0]
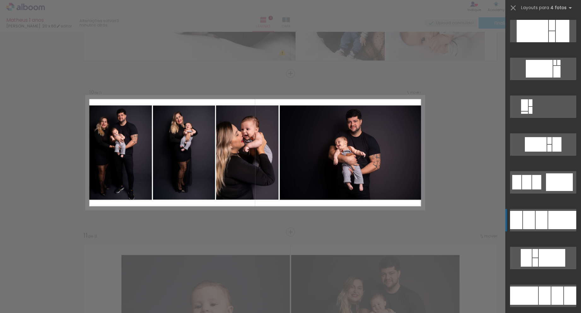
click at [548, 222] on div at bounding box center [562, 220] width 28 height 18
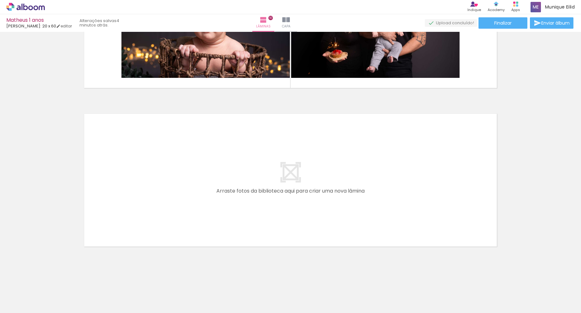
scroll to position [0, 1874]
click at [19, 301] on span "Adicionar Fotos" at bounding box center [22, 304] width 19 height 7
click at [0, 0] on input "file" at bounding box center [0, 0] width 0 height 0
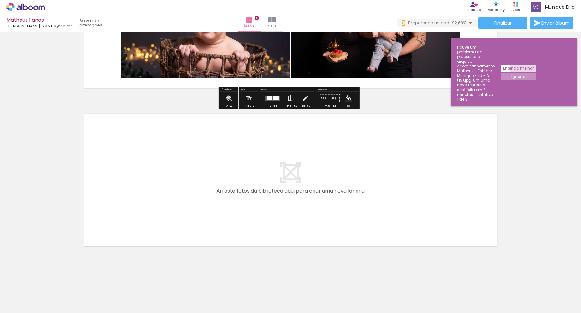
click at [0, 0] on slot "Entenda melhor" at bounding box center [0, 0] width 0 height 0
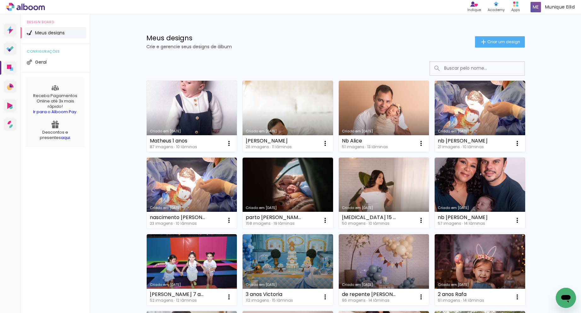
click at [190, 135] on link "Criado em [DATE]" at bounding box center [192, 116] width 90 height 71
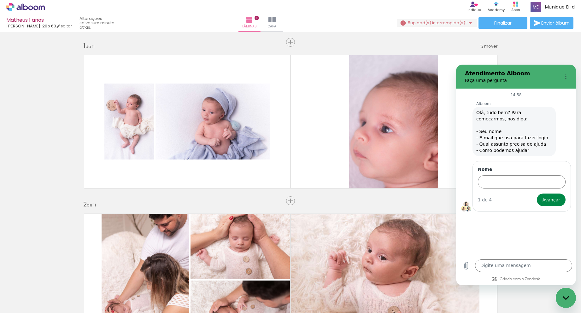
click at [564, 300] on div "Fechar janela de mensagens" at bounding box center [565, 297] width 19 height 19
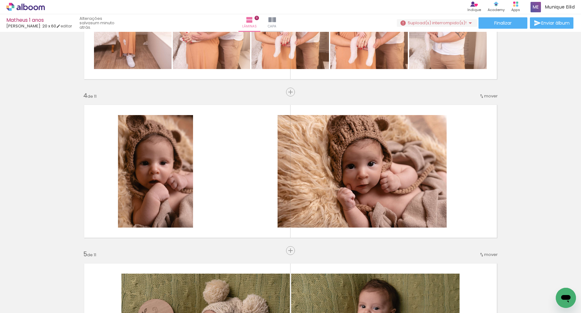
scroll to position [0, 506]
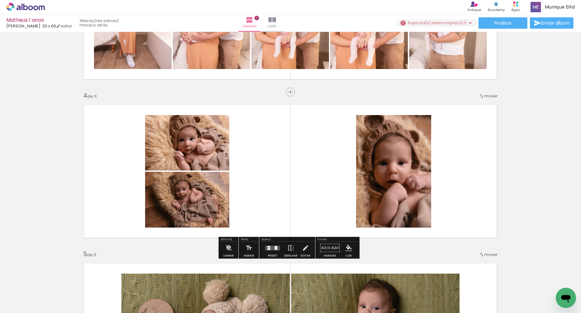
click at [0, 0] on div "Confirmar Cancelar" at bounding box center [0, 0] width 0 height 0
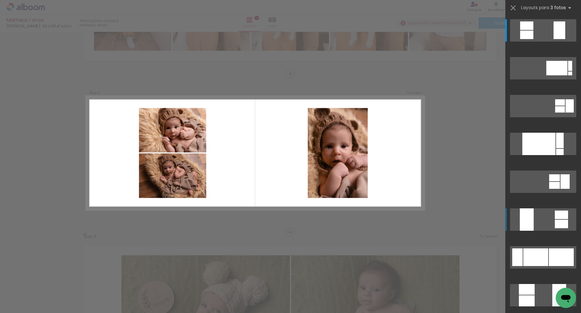
scroll to position [445, 0]
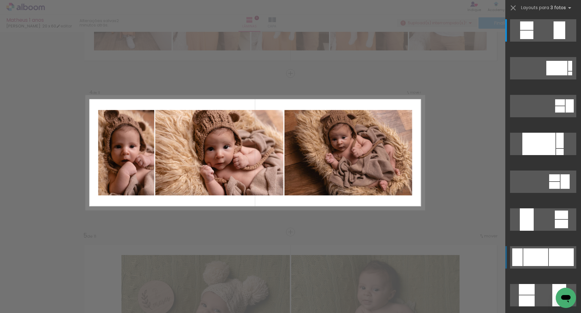
click at [536, 255] on div at bounding box center [535, 257] width 25 height 18
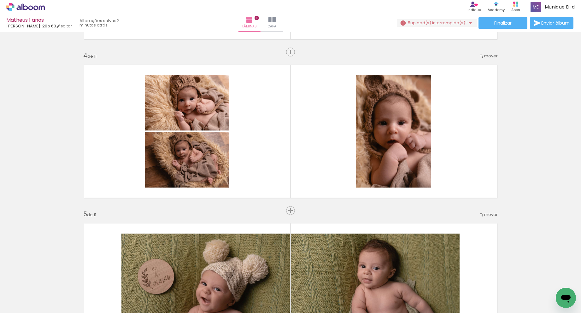
scroll to position [0, 462]
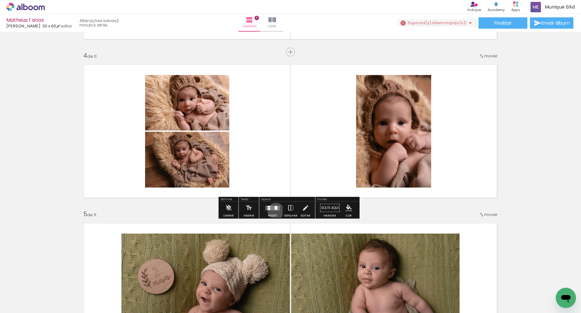
click at [0, 0] on div "Confirmar Cancelar" at bounding box center [0, 0] width 0 height 0
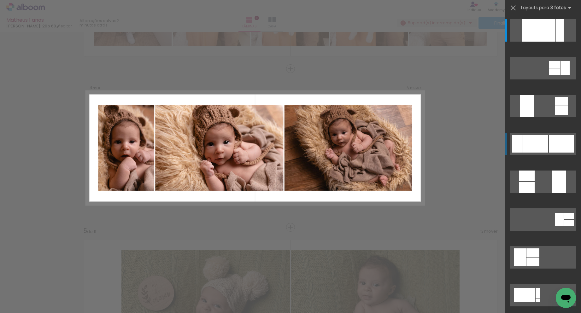
scroll to position [445, 0]
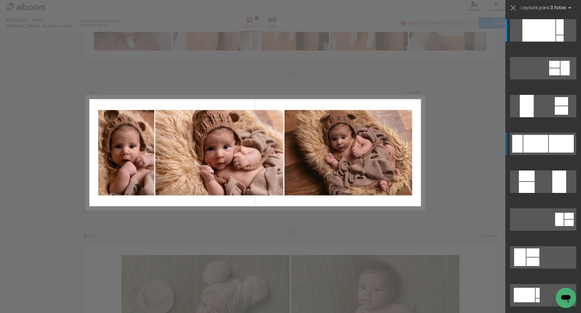
click at [546, 144] on quentale-layouter at bounding box center [543, 144] width 66 height 22
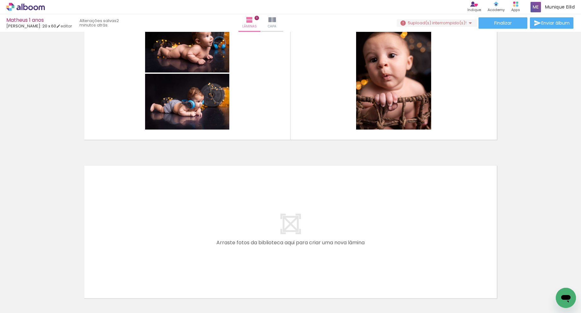
scroll to position [0, 2545]
click at [462, 24] on span "upload(s) interrompido(s)!" at bounding box center [438, 23] width 56 height 6
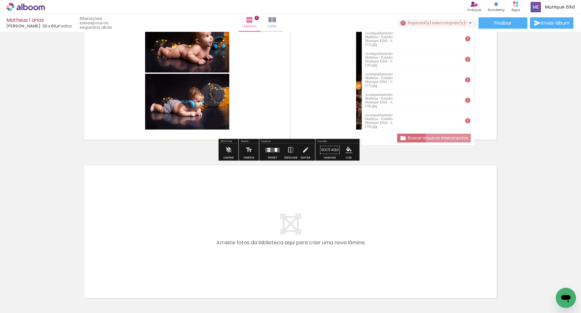
click at [0, 0] on slot "Buscar arquivos interrompidos" at bounding box center [0, 0] width 0 height 0
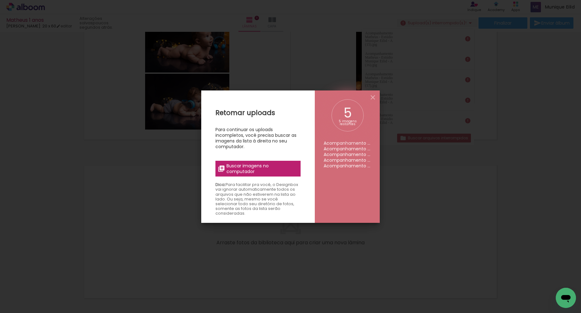
click at [258, 174] on span "Buscar imagens no computador" at bounding box center [261, 168] width 70 height 11
click at [0, 0] on input "file" at bounding box center [0, 0] width 0 height 0
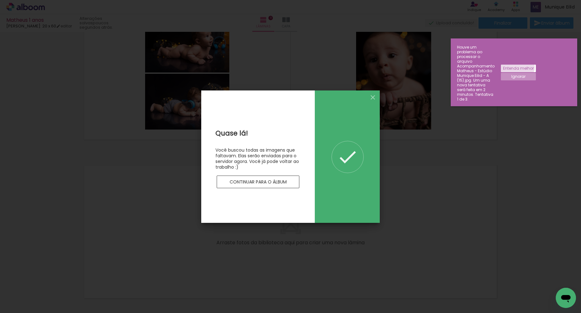
click at [0, 0] on slot "Entenda melhor" at bounding box center [0, 0] width 0 height 0
